Goal: Check status: Check status

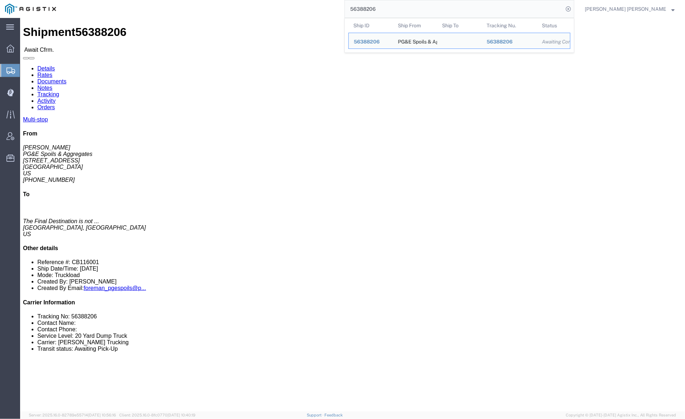
click at [407, 8] on input "56388206" at bounding box center [454, 8] width 218 height 17
paste input "10"
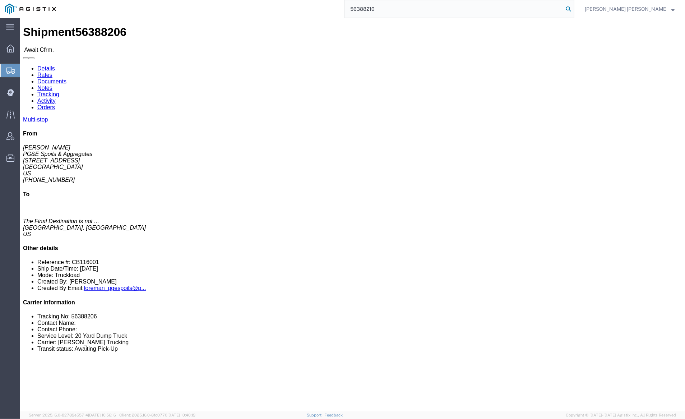
click at [573, 9] on icon at bounding box center [568, 9] width 10 height 10
click at [400, 8] on input "56388210" at bounding box center [454, 8] width 218 height 17
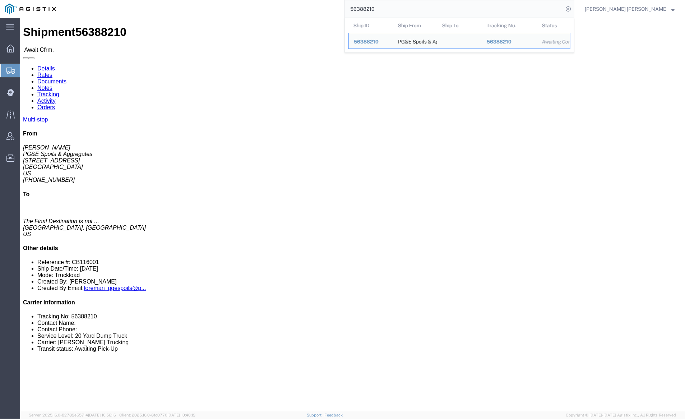
click at [400, 8] on input "56388210" at bounding box center [454, 8] width 218 height 17
paste input "92316"
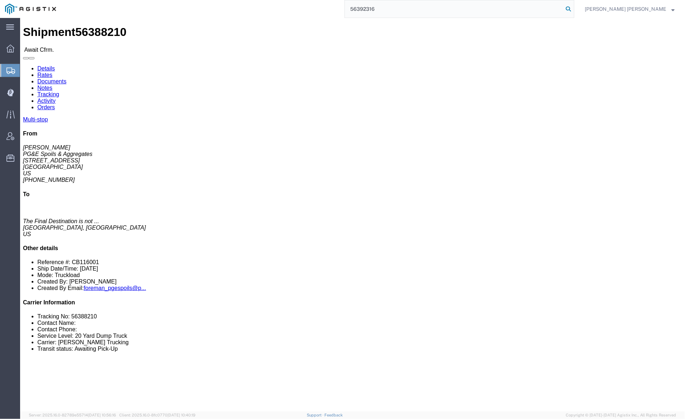
click at [573, 9] on icon at bounding box center [568, 9] width 10 height 10
click at [401, 12] on input "56392316" at bounding box center [454, 8] width 218 height 17
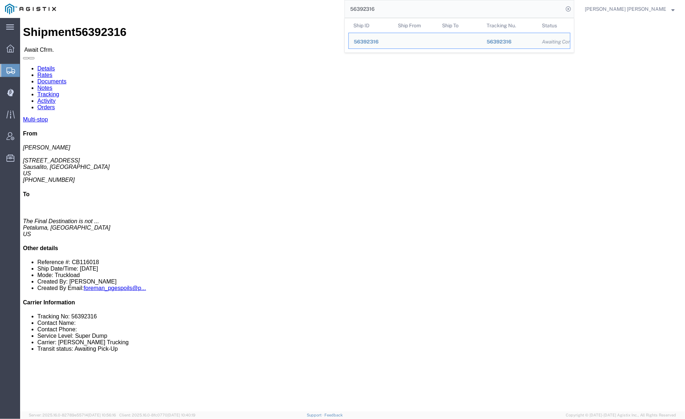
click at [401, 12] on input "56392316" at bounding box center [454, 8] width 218 height 17
paste input "32"
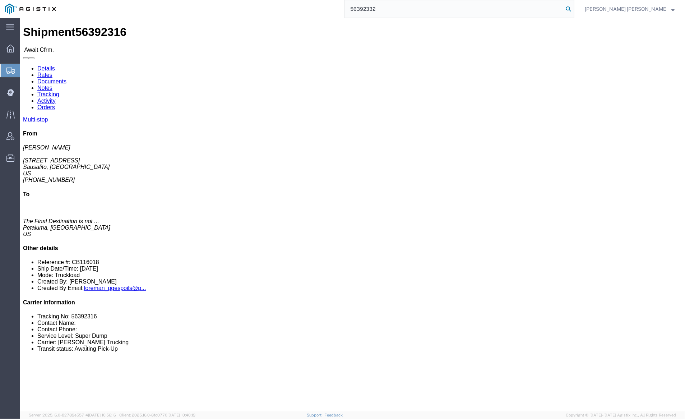
click at [573, 7] on icon at bounding box center [568, 9] width 10 height 10
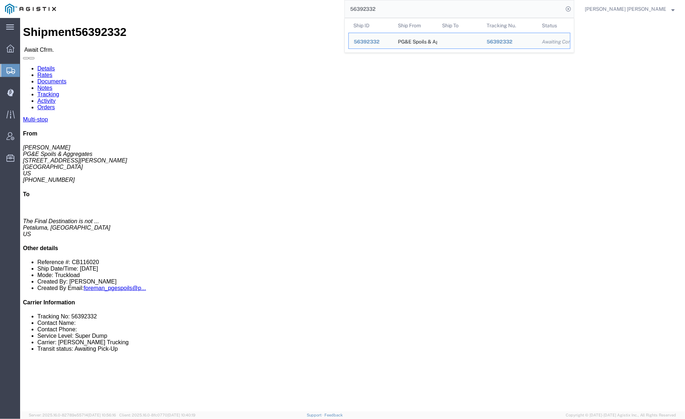
click at [409, 11] on input "56392332" at bounding box center [454, 8] width 218 height 17
paste input "10"
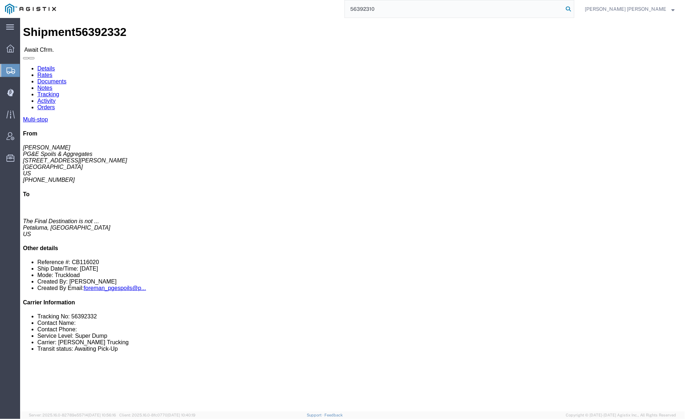
click at [573, 8] on icon at bounding box center [568, 9] width 10 height 10
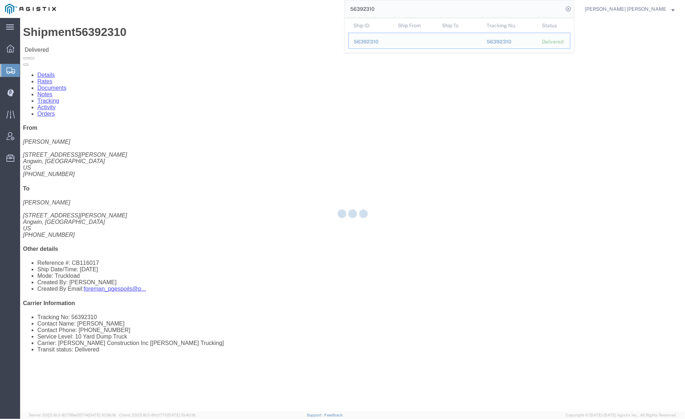
click at [94, 45] on div at bounding box center [352, 214] width 664 height 393
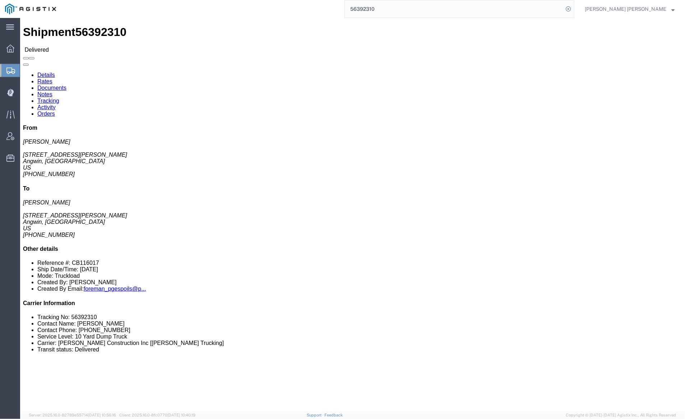
click link "Documents"
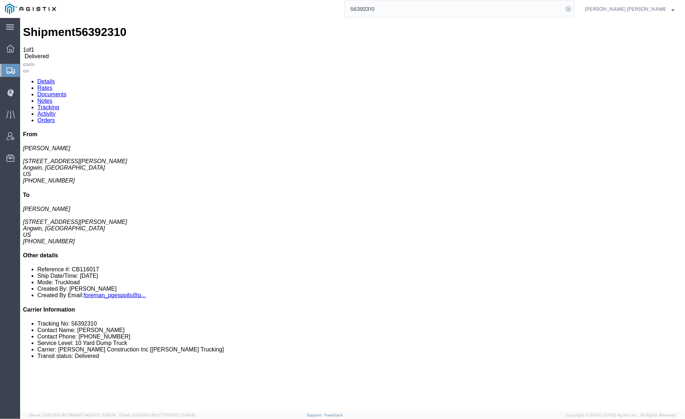
click at [52, 97] on link "Notes" at bounding box center [44, 100] width 15 height 6
click at [392, 5] on input "56392310" at bounding box center [454, 8] width 218 height 17
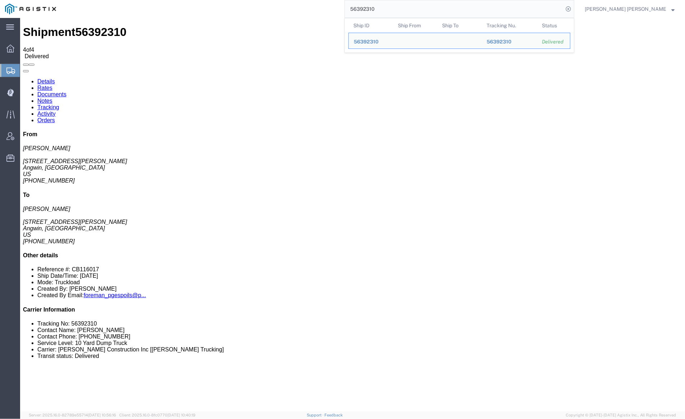
click at [392, 5] on input "56392310" at bounding box center [454, 8] width 218 height 17
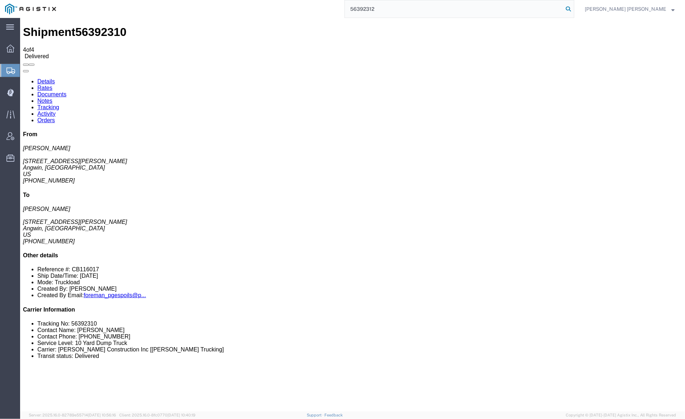
click at [573, 8] on icon at bounding box center [568, 9] width 10 height 10
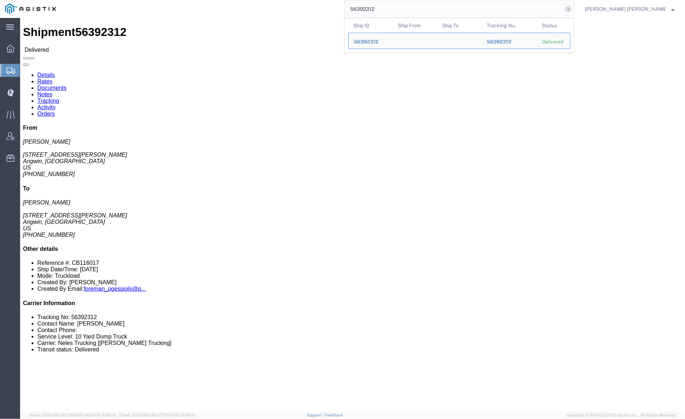
click link "Documents"
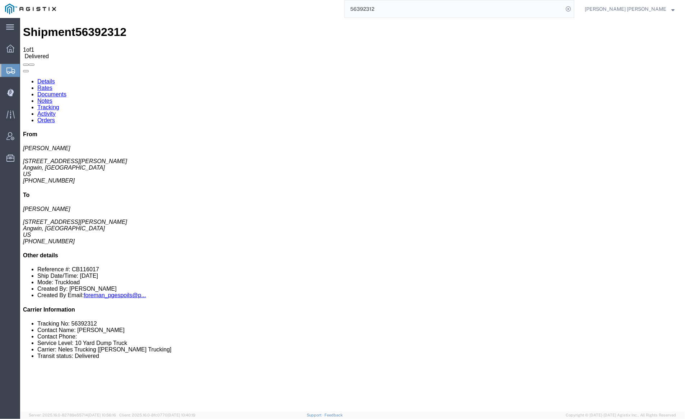
click at [52, 97] on link "Notes" at bounding box center [44, 100] width 15 height 6
click at [402, 9] on input "56392312" at bounding box center [454, 8] width 218 height 17
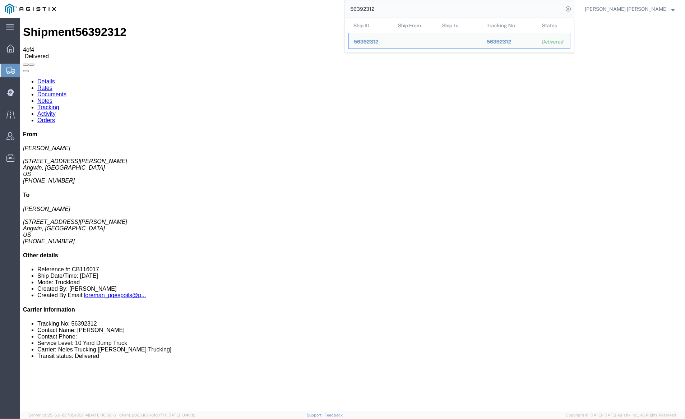
click at [402, 9] on input "56392312" at bounding box center [454, 8] width 218 height 17
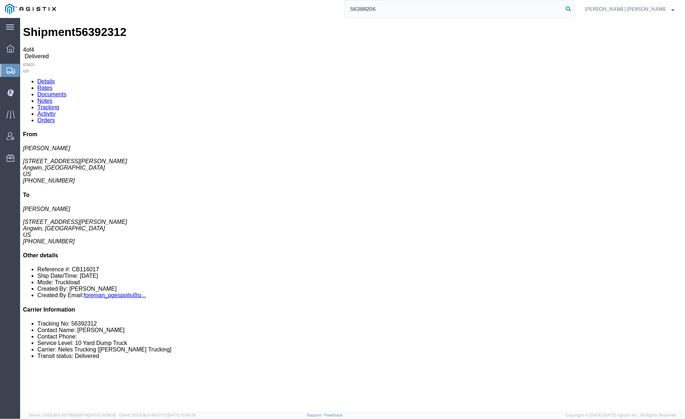
click at [573, 7] on icon at bounding box center [568, 9] width 10 height 10
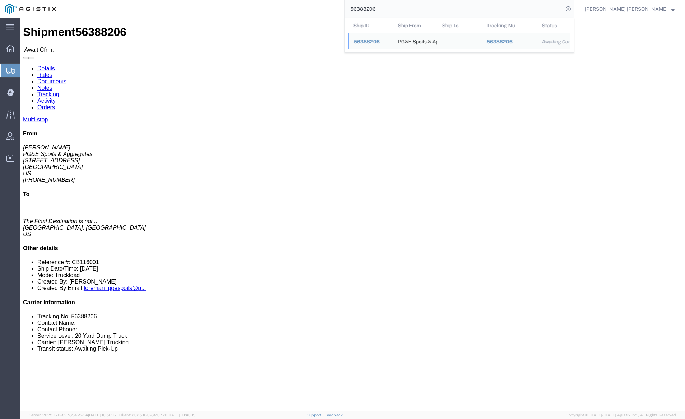
click at [404, 6] on input "56388206" at bounding box center [454, 8] width 218 height 17
paste input "403460"
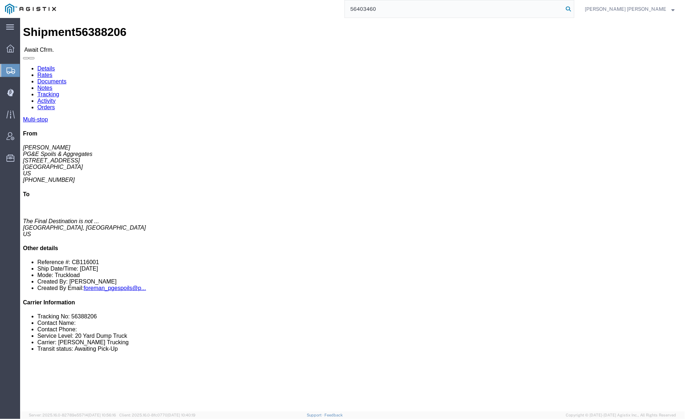
type input "56403460"
click at [573, 9] on icon at bounding box center [568, 9] width 10 height 10
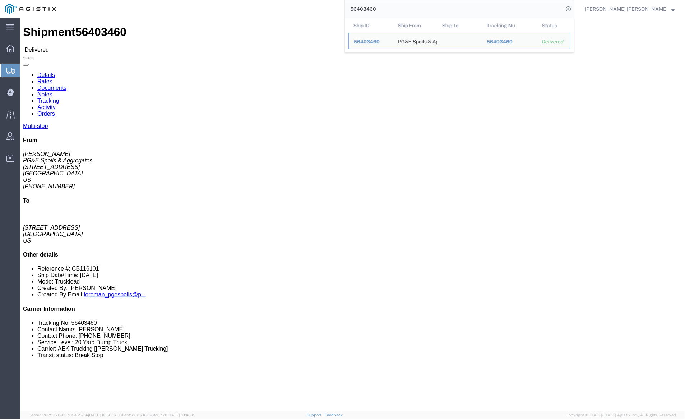
click link "Documents"
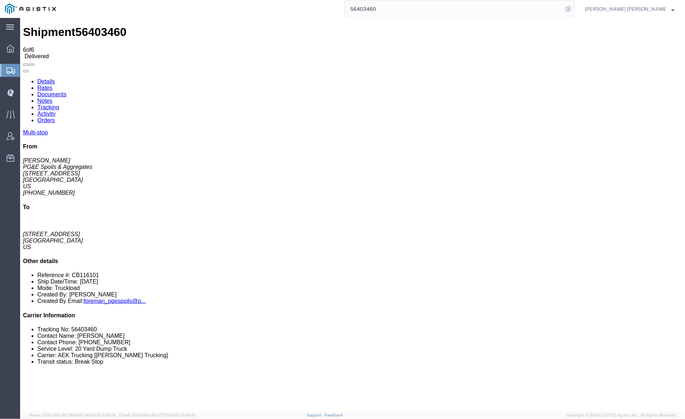
click at [52, 97] on link "Notes" at bounding box center [44, 100] width 15 height 6
click at [59, 104] on link "Tracking" at bounding box center [48, 107] width 22 height 6
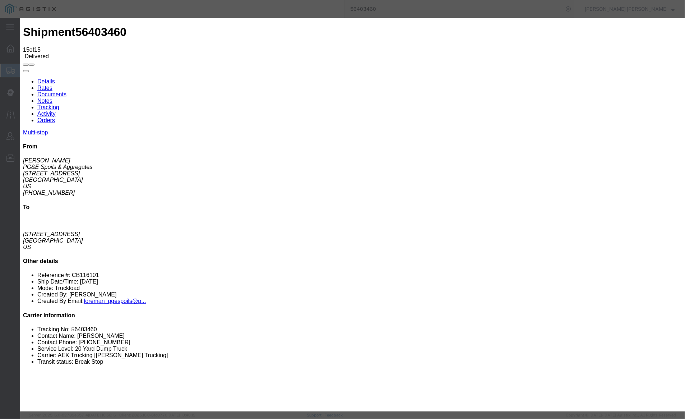
type input "[DATE]"
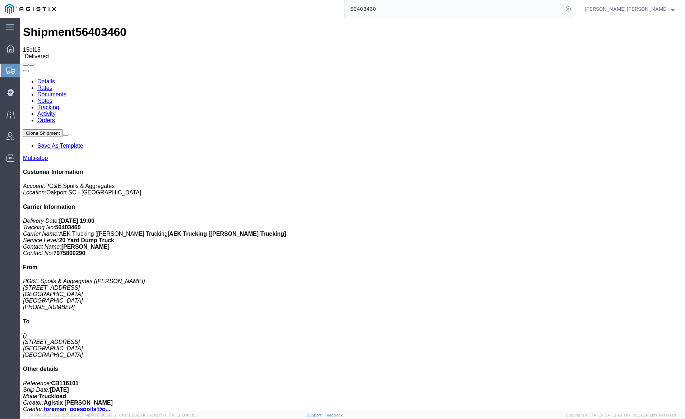
click at [52, 97] on link "Notes" at bounding box center [44, 100] width 15 height 6
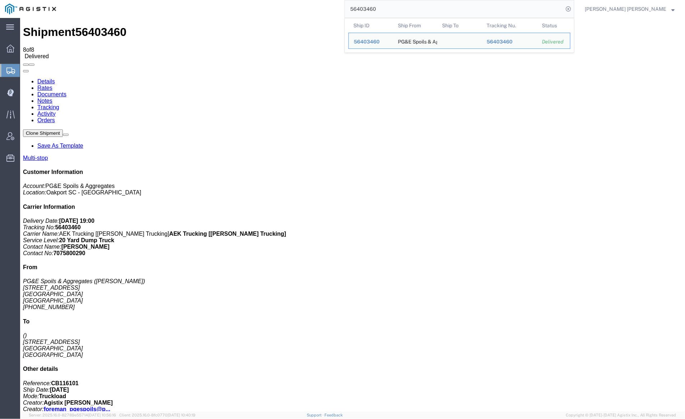
click at [396, 7] on input "56403460" at bounding box center [454, 8] width 218 height 17
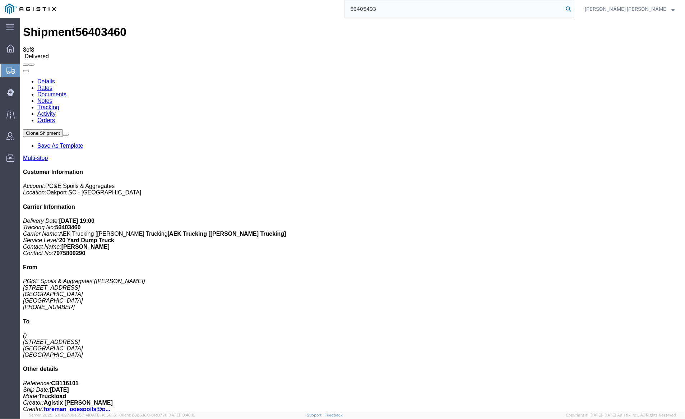
click at [573, 5] on icon at bounding box center [568, 9] width 10 height 10
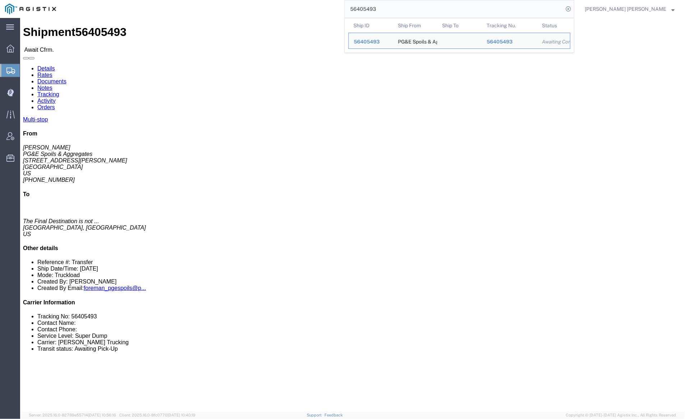
click at [399, 8] on input "56405493" at bounding box center [454, 8] width 218 height 17
paste input "509"
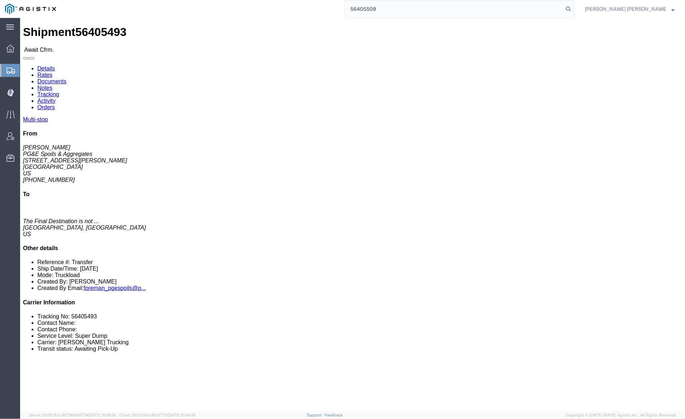
drag, startPoint x: 608, startPoint y: 9, endPoint x: 597, endPoint y: 9, distance: 11.5
click at [573, 9] on icon at bounding box center [568, 9] width 10 height 10
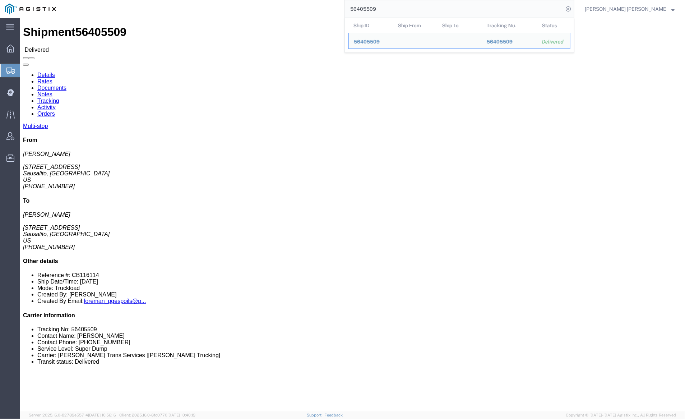
click link "Documents"
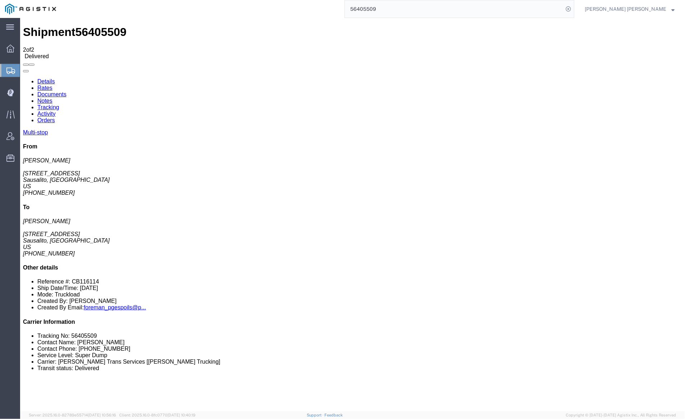
click at [52, 97] on link "Notes" at bounding box center [44, 100] width 15 height 6
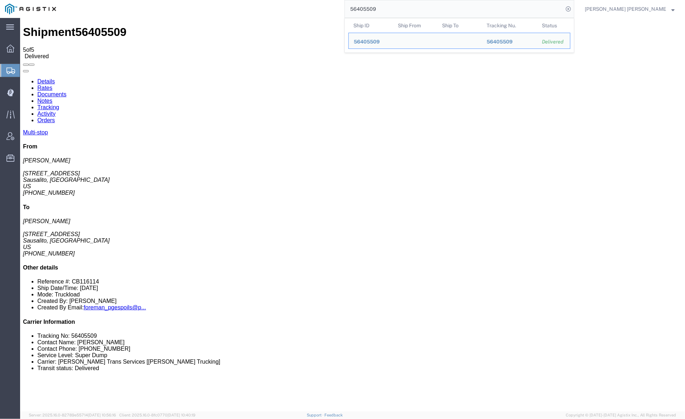
click at [390, 6] on input "56405509" at bounding box center [454, 8] width 218 height 17
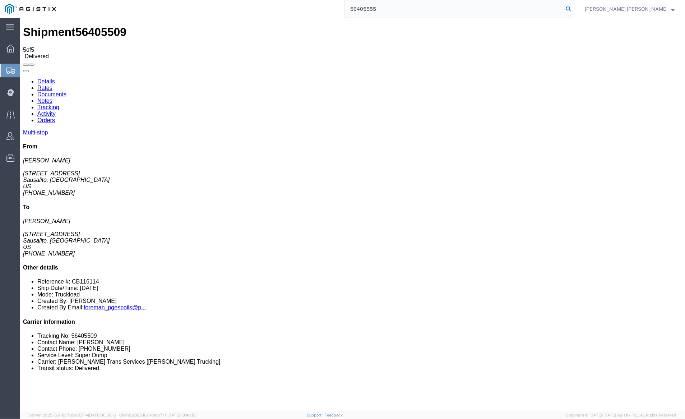
click at [573, 9] on icon at bounding box center [568, 9] width 10 height 10
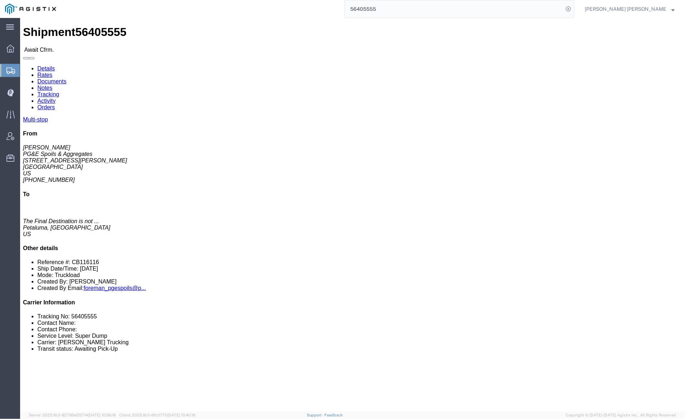
click at [402, 10] on input "56405555" at bounding box center [454, 8] width 218 height 17
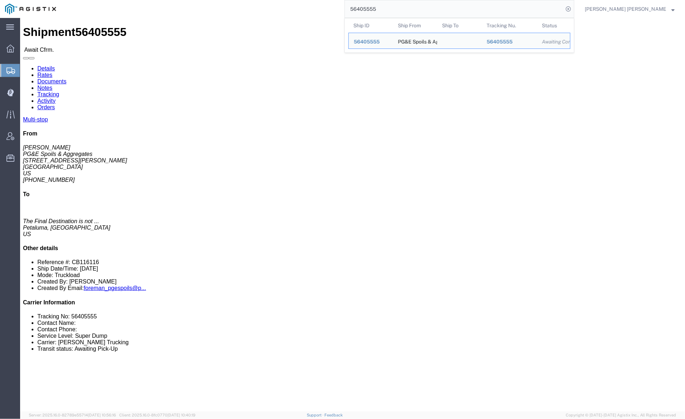
click at [402, 10] on input "56405555" at bounding box center [454, 8] width 218 height 17
paste input "99"
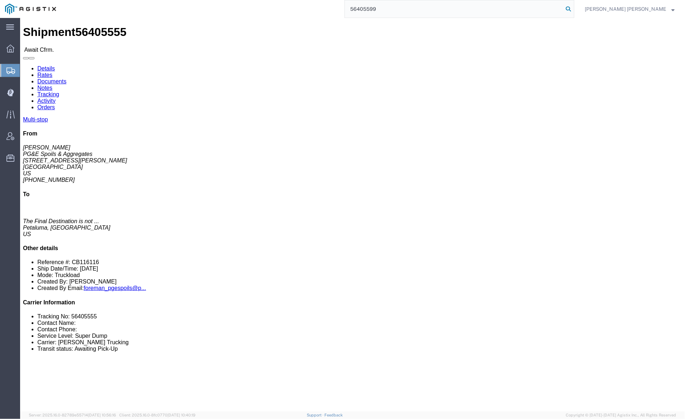
click at [573, 9] on icon at bounding box center [568, 9] width 10 height 10
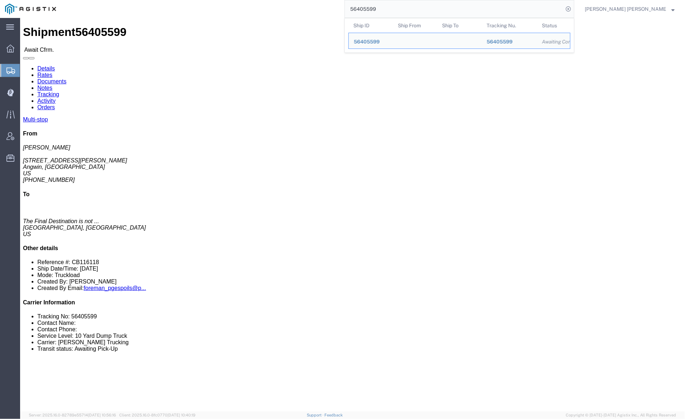
click at [401, 11] on input "56405599" at bounding box center [454, 8] width 218 height 17
paste input "611"
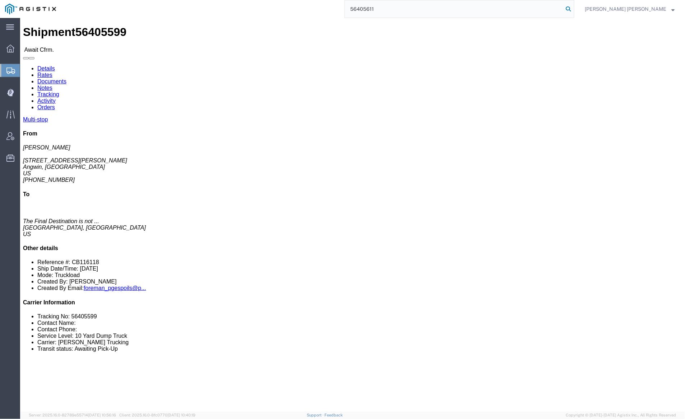
click at [573, 8] on icon at bounding box center [568, 9] width 10 height 10
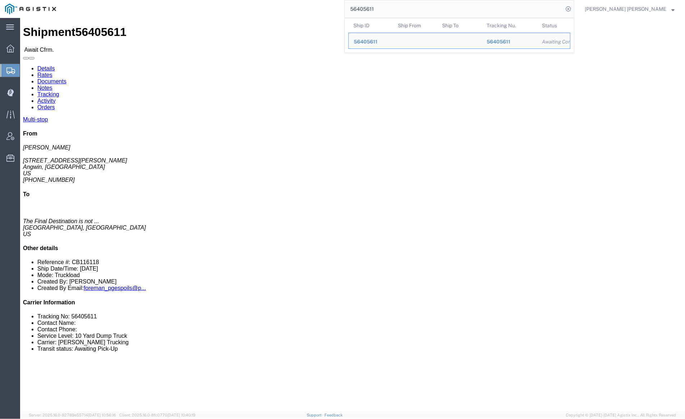
click at [404, 7] on input "56405611" at bounding box center [454, 8] width 218 height 17
paste input "46"
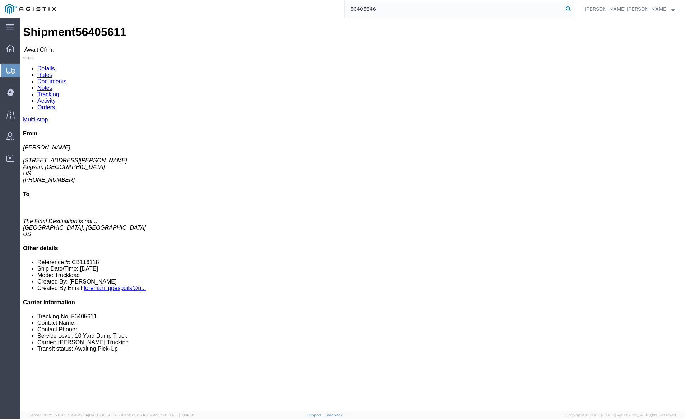
click at [573, 7] on icon at bounding box center [568, 9] width 10 height 10
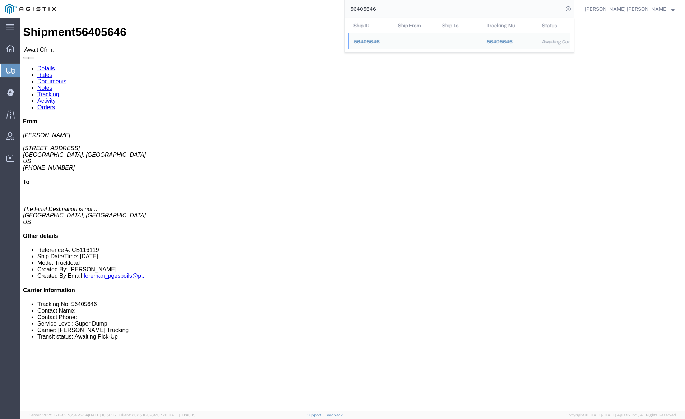
click at [402, 9] on input "56405646" at bounding box center [454, 8] width 218 height 17
paste input "7579"
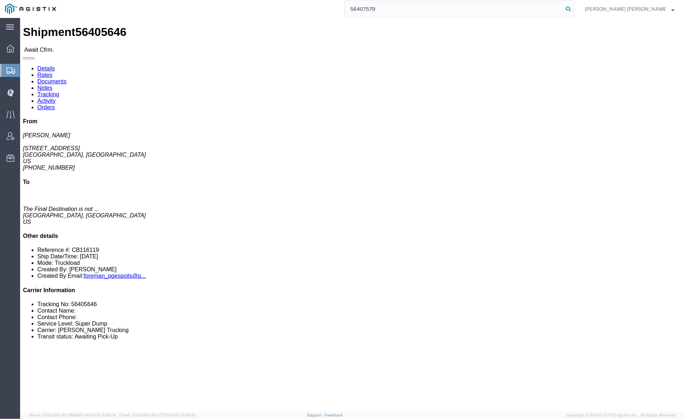
click at [573, 11] on icon at bounding box center [568, 9] width 10 height 10
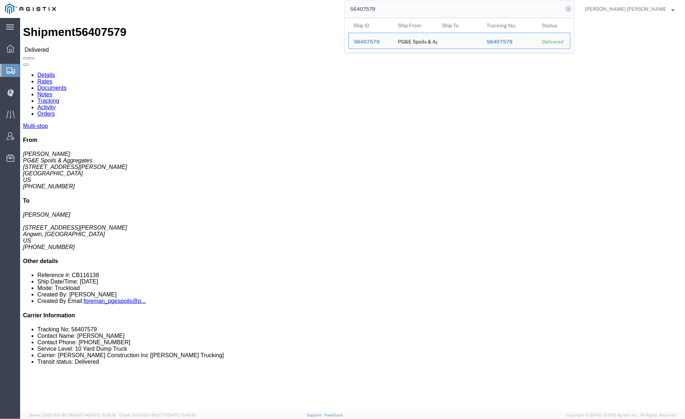
click link "Documents"
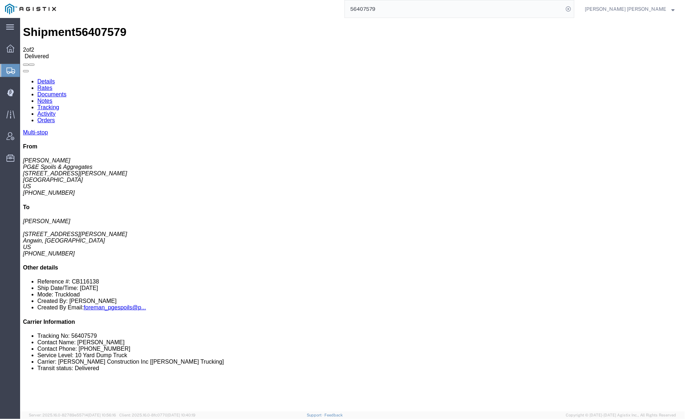
click at [52, 97] on link "Notes" at bounding box center [44, 100] width 15 height 6
click at [391, 7] on input "56407579" at bounding box center [454, 8] width 218 height 17
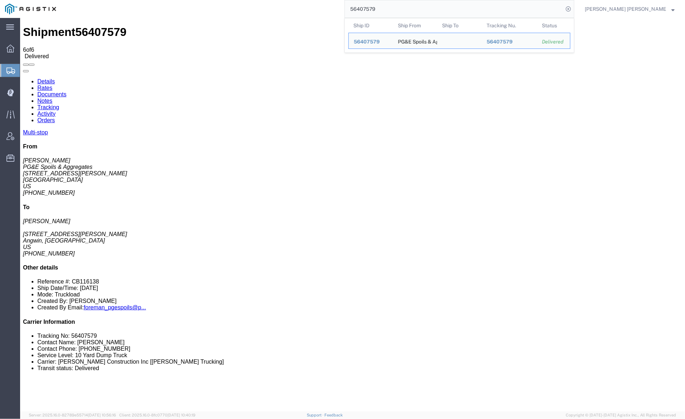
paste input "81"
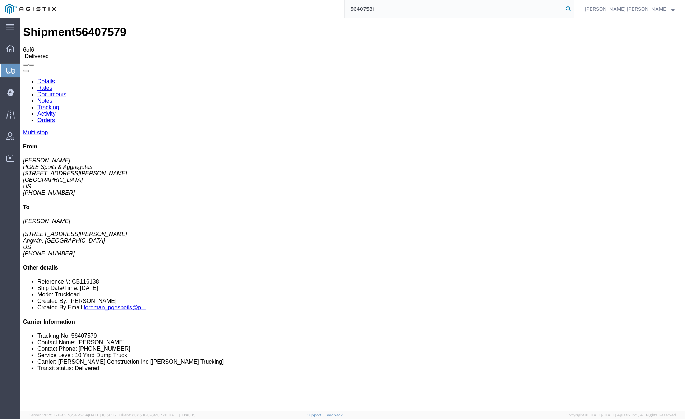
type input "56407581"
click at [573, 10] on icon at bounding box center [568, 9] width 10 height 10
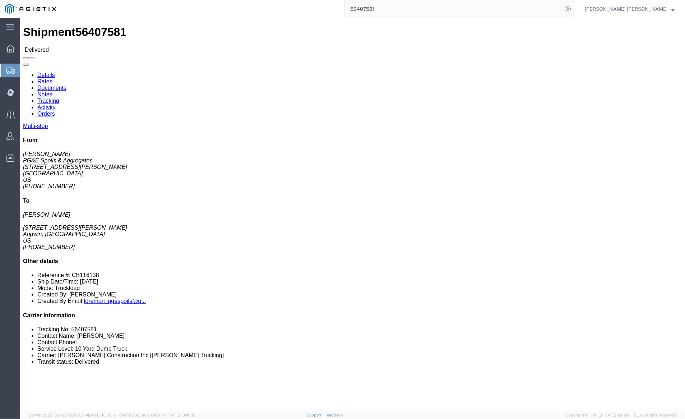
click link "Documents"
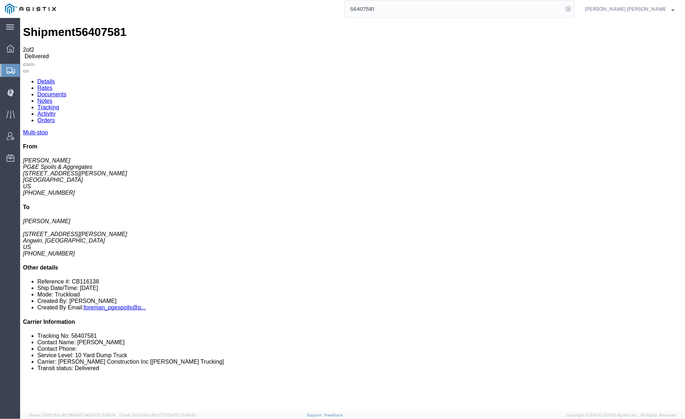
click at [52, 97] on link "Notes" at bounding box center [44, 100] width 15 height 6
click at [59, 104] on link "Tracking" at bounding box center [48, 107] width 22 height 6
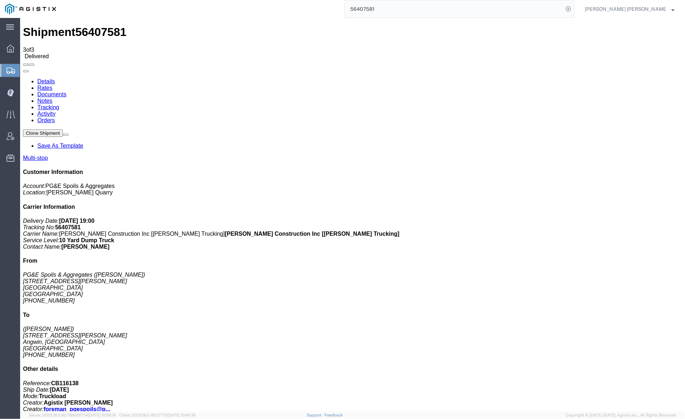
click at [52, 97] on link "Notes" at bounding box center [44, 100] width 15 height 6
click at [59, 104] on link "Tracking" at bounding box center [48, 107] width 22 height 6
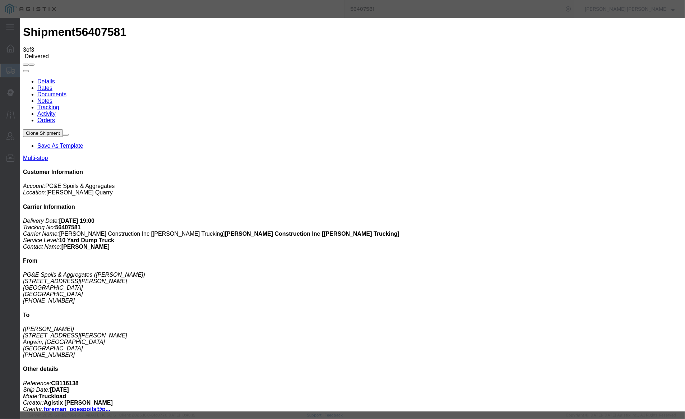
type input "5:30 PM"
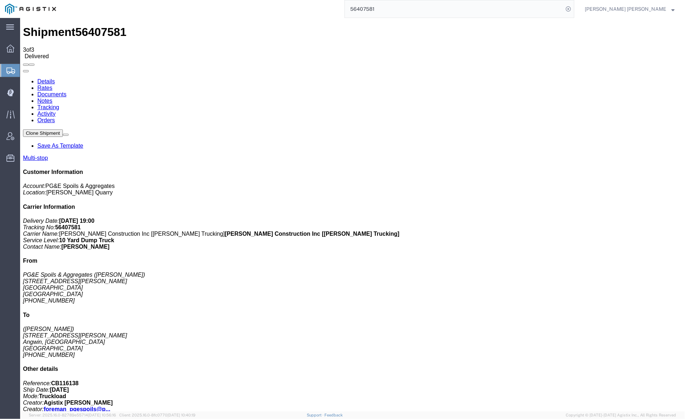
click at [52, 97] on link "Notes" at bounding box center [44, 100] width 15 height 6
